Goal: Task Accomplishment & Management: Complete application form

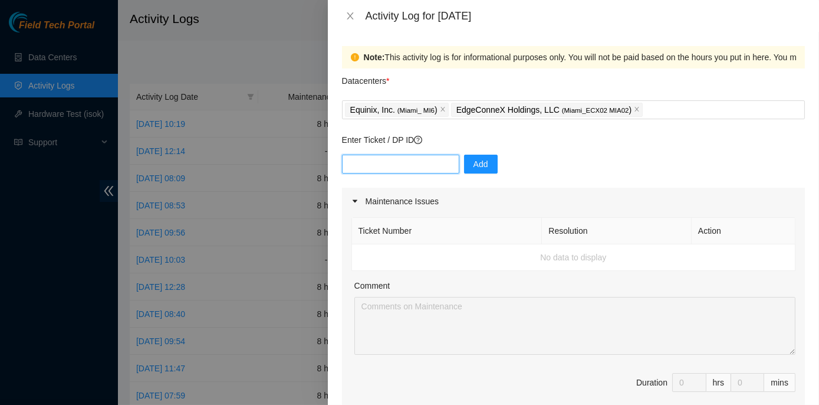
click at [389, 157] on input "text" at bounding box center [400, 163] width 117 height 19
paste input "DP84788, DP77887"
click at [382, 167] on input "DP84788, DP77887" at bounding box center [400, 163] width 117 height 19
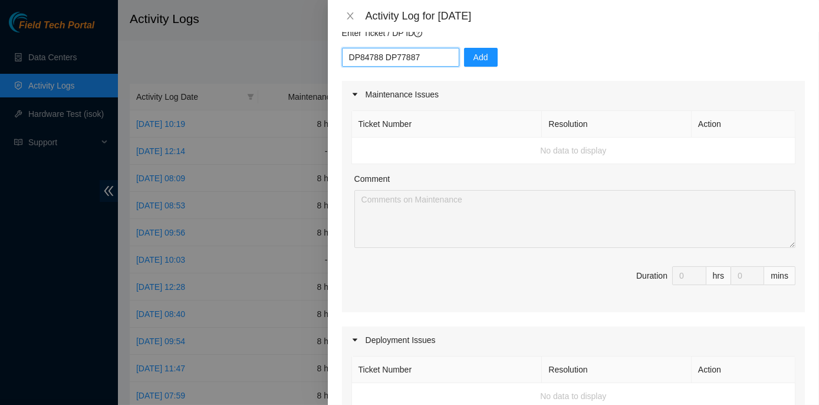
scroll to position [53, 0]
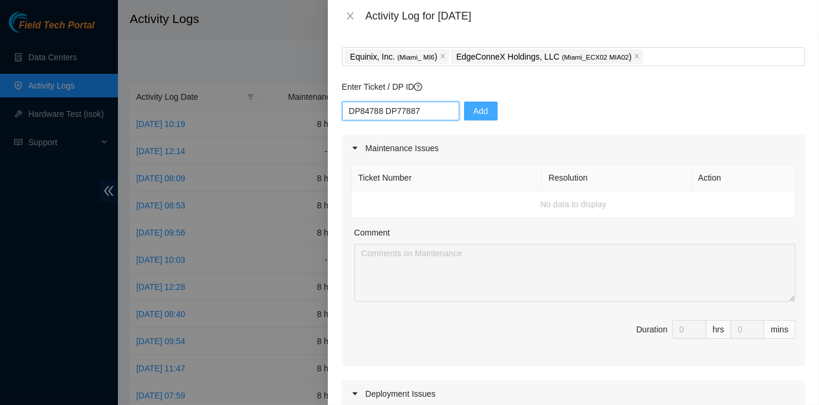
type input "DP84788 DP77887"
click at [474, 110] on span "Add" at bounding box center [481, 110] width 15 height 13
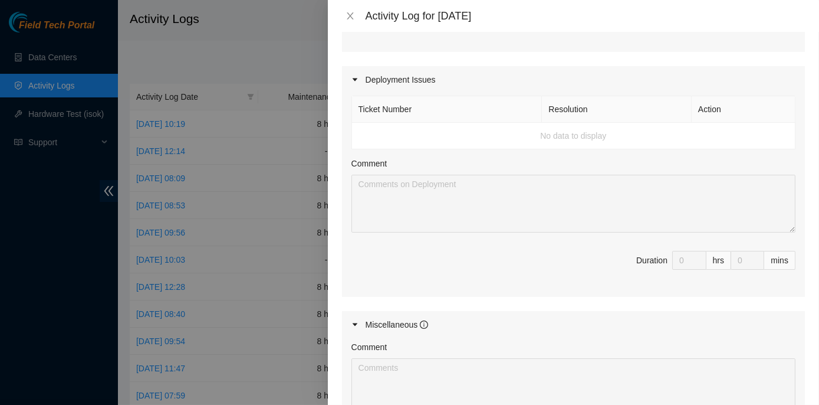
scroll to position [375, 0]
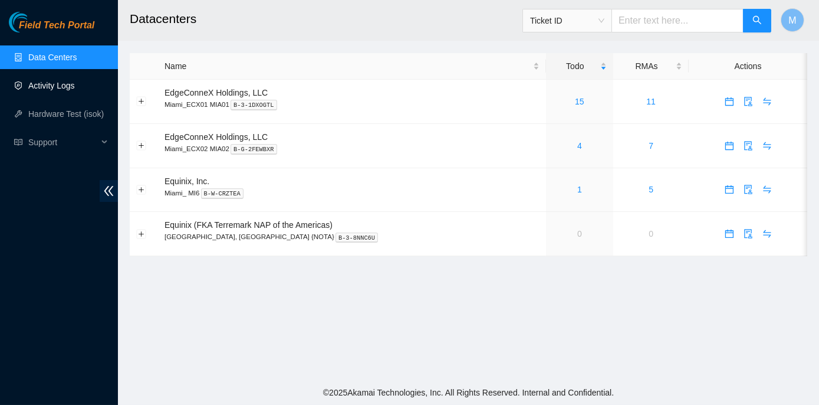
click at [61, 81] on link "Activity Logs" at bounding box center [51, 85] width 47 height 9
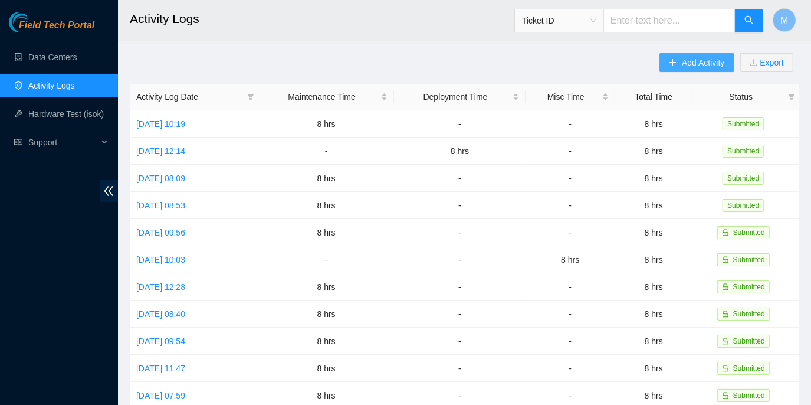
click at [693, 64] on span "Add Activity" at bounding box center [703, 62] width 42 height 13
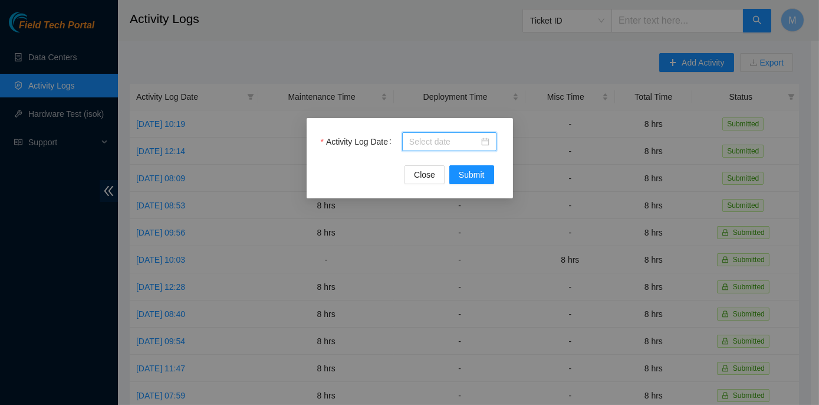
click at [434, 142] on input "Activity Log Date" at bounding box center [444, 141] width 70 height 13
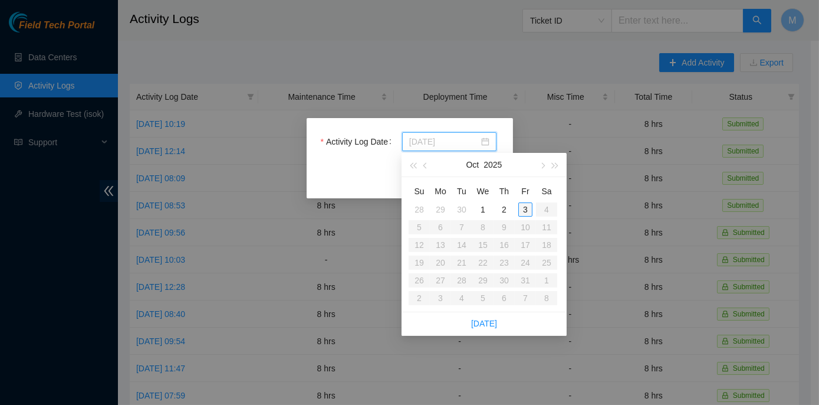
type input "[DATE]"
click at [519, 208] on div "3" at bounding box center [525, 209] width 14 height 14
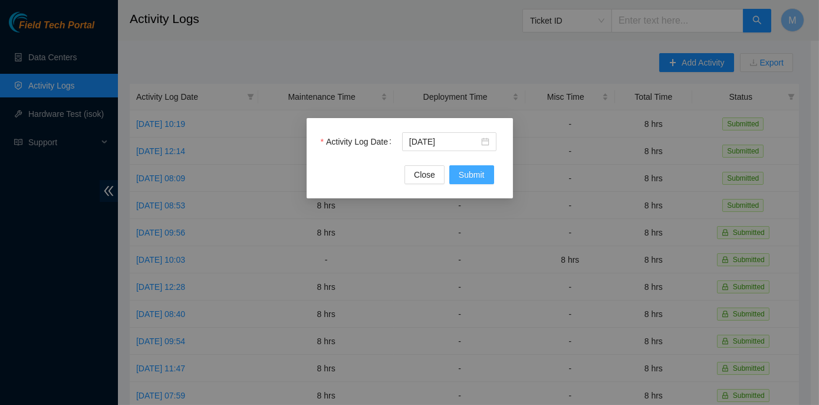
click at [477, 174] on span "Submit" at bounding box center [472, 174] width 26 height 13
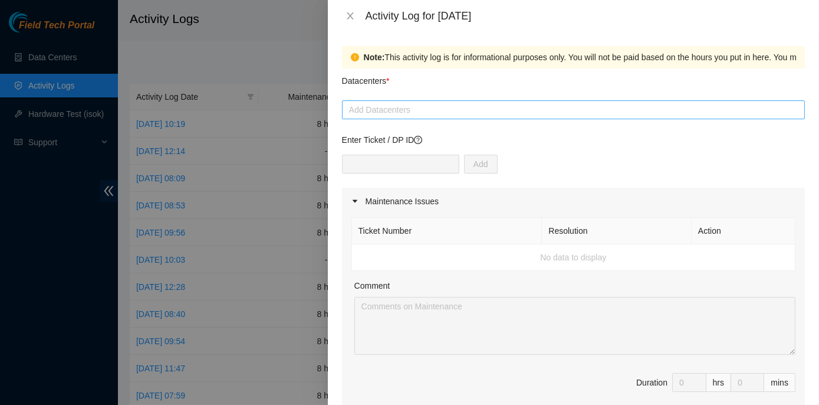
click at [377, 107] on div at bounding box center [573, 110] width 457 height 14
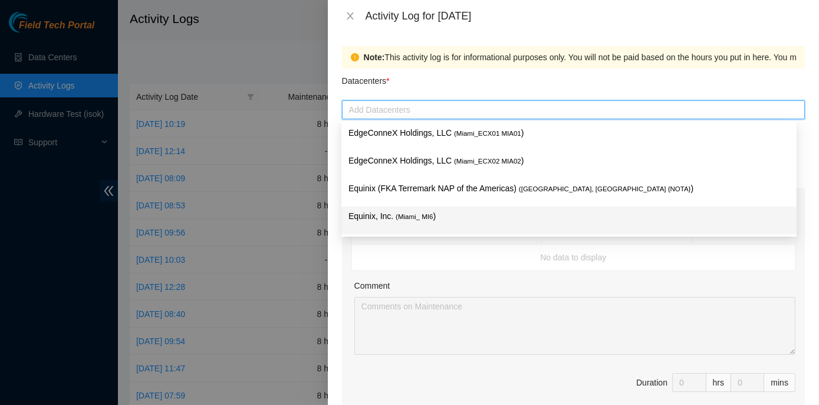
click at [396, 217] on span "( Miami_ MI6" at bounding box center [414, 216] width 37 height 7
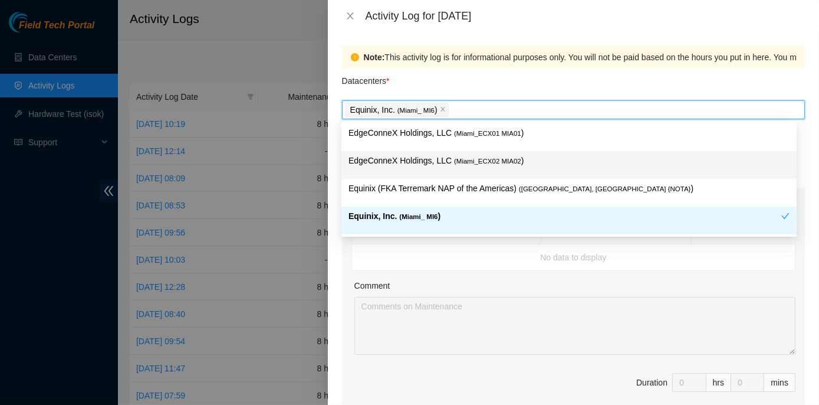
click at [410, 161] on p "EdgeConneX Holdings, LLC ( Miami_ECX02 MIA02 )" at bounding box center [568, 161] width 441 height 14
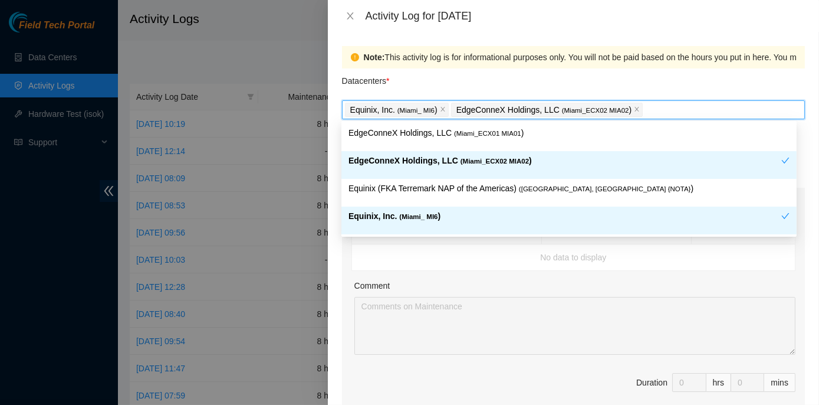
click at [440, 282] on div "Comment" at bounding box center [574, 288] width 441 height 18
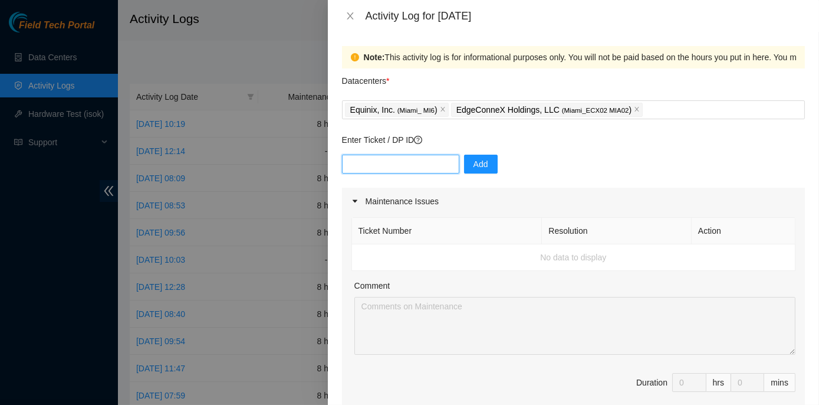
click at [380, 160] on input "text" at bounding box center [400, 163] width 117 height 19
paste input "DP84788, DP77887"
click at [385, 167] on input "DP84788, DP77887" at bounding box center [400, 163] width 117 height 19
type input "DP84788 DP77887"
click at [474, 165] on span "Add" at bounding box center [481, 163] width 15 height 13
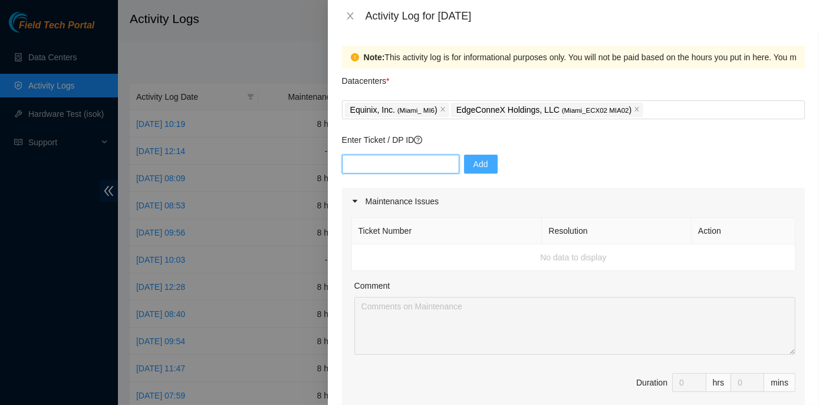
click at [363, 160] on input "text" at bounding box center [400, 163] width 117 height 19
paste input "DP77889"
paste input "DP77888"
type input "DP77889 DP77888"
click at [474, 165] on span "Add" at bounding box center [481, 163] width 15 height 13
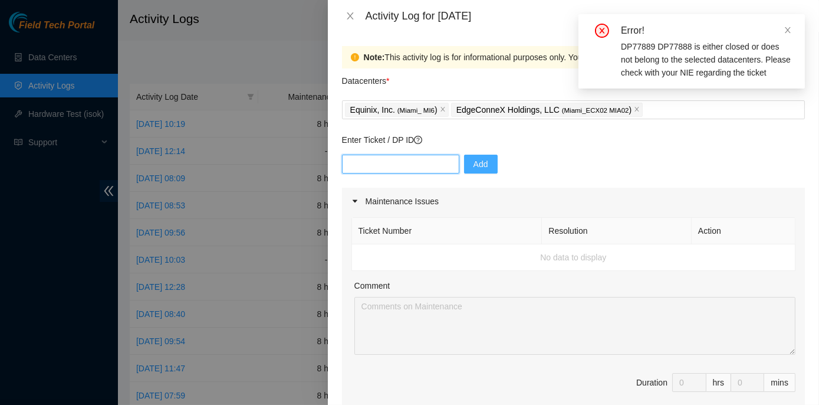
click at [421, 159] on input "text" at bounding box center [400, 163] width 117 height 19
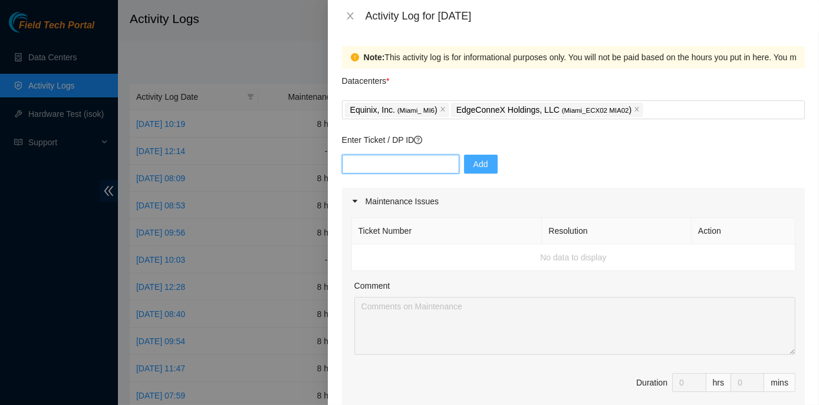
paste input "DP77889"
type input "DP77889"
click at [474, 165] on span "Add" at bounding box center [481, 163] width 15 height 13
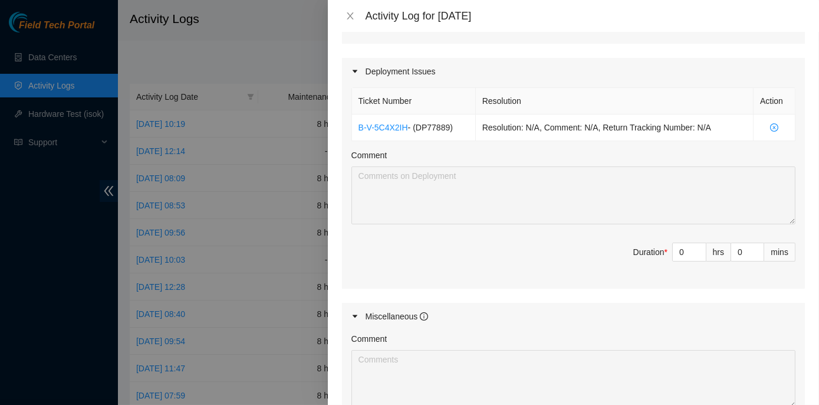
scroll to position [429, 0]
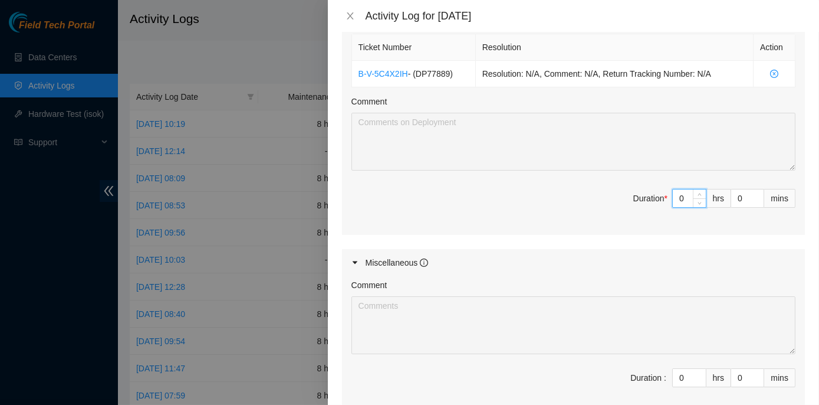
drag, startPoint x: 671, startPoint y: 195, endPoint x: 678, endPoint y: 194, distance: 6.6
click at [678, 194] on input "0" at bounding box center [689, 198] width 33 height 18
type input "8"
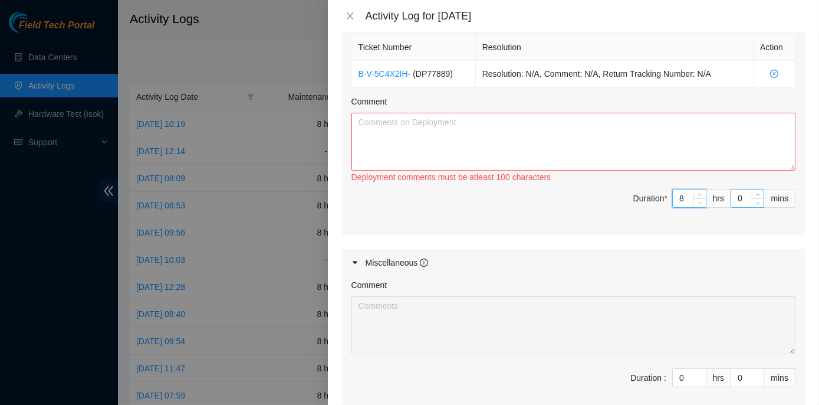
type input "8"
drag, startPoint x: 726, startPoint y: 195, endPoint x: 721, endPoint y: 187, distance: 9.3
click at [732, 198] on input "0" at bounding box center [747, 198] width 32 height 18
type input "2"
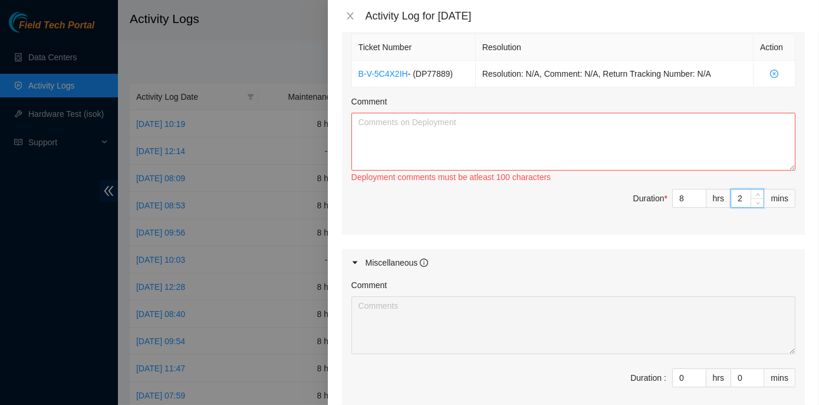
type input "25"
click at [391, 125] on textarea "Comment" at bounding box center [573, 142] width 444 height 58
paste textarea "MI6 - DP77889, DP77887, DP77888 Cleaned/scoped eighteen fiber cables and attach…"
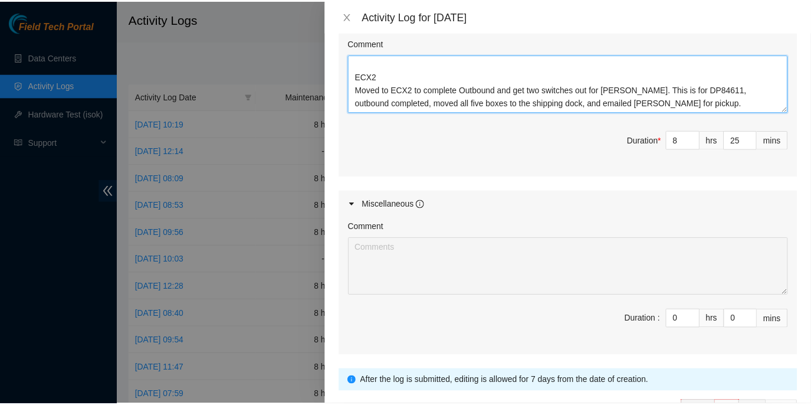
scroll to position [563, 0]
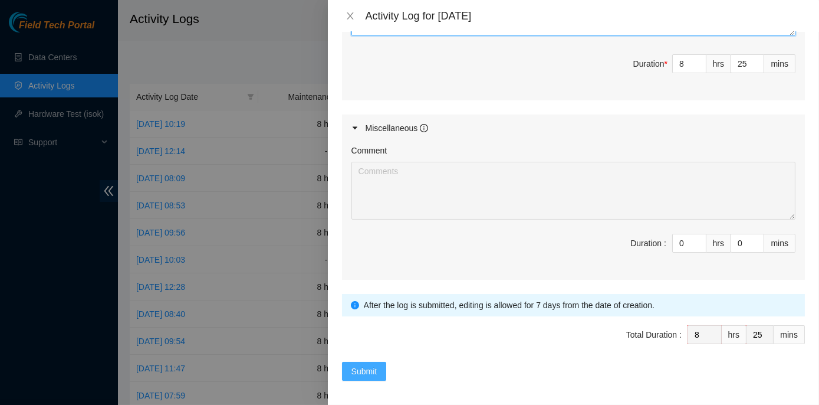
type textarea "MI6 - DP77889, DP77887, DP77888 Cleaned/scoped eighteen fiber cables and attach…"
click at [370, 364] on span "Submit" at bounding box center [364, 370] width 26 height 13
